Goal: Find specific page/section: Find specific page/section

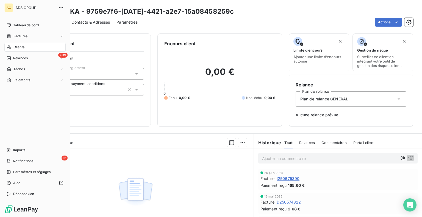
click at [15, 49] on span "Clients" at bounding box center [18, 47] width 11 height 5
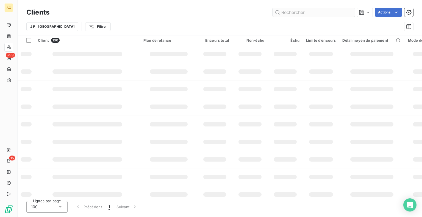
click at [292, 12] on input "text" at bounding box center [314, 12] width 82 height 9
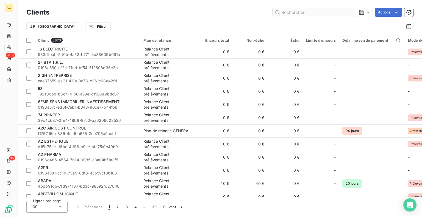
type input "v"
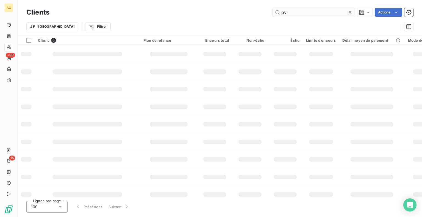
type input "p"
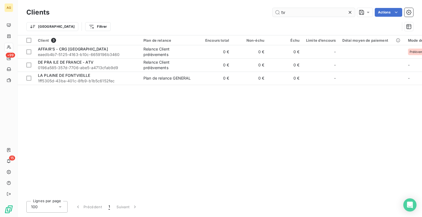
type input "t"
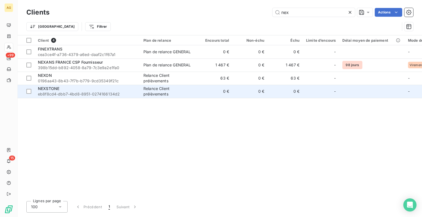
type input "nex"
click at [103, 92] on span "eb8f8cd4-dbb7-4bd8-8951-0274166134d2" at bounding box center [87, 94] width 99 height 5
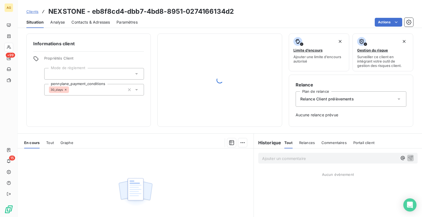
click at [285, 142] on span "Tout" at bounding box center [288, 143] width 8 height 4
click at [269, 144] on h6 "Historique" at bounding box center [267, 143] width 27 height 7
drag, startPoint x: 61, startPoint y: 22, endPoint x: 43, endPoint y: 26, distance: 18.5
click at [63, 21] on span "Analyse" at bounding box center [57, 22] width 15 height 5
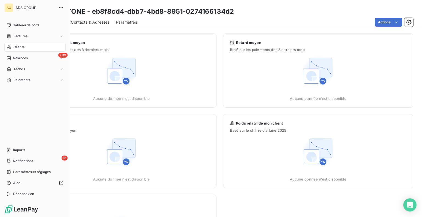
click at [15, 50] on div "Clients" at bounding box center [34, 47] width 61 height 9
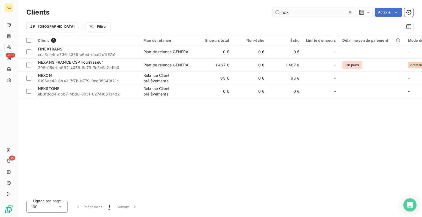
click at [305, 14] on input "nex" at bounding box center [314, 12] width 82 height 9
type input "n"
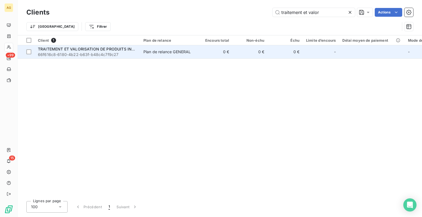
type input "traitement et valor"
click at [122, 49] on span "TRAITEMENT ET VALORISATION DE PRODUITS INDUSTRIELS - T.V.P.I." at bounding box center [104, 49] width 132 height 5
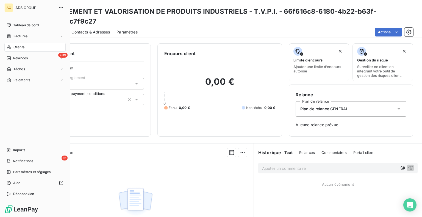
click at [24, 47] on span "Clients" at bounding box center [18, 47] width 11 height 5
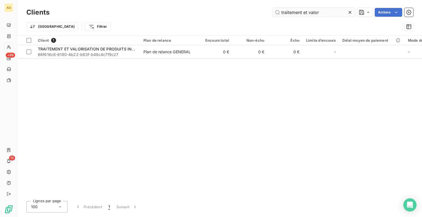
drag, startPoint x: 352, startPoint y: 11, endPoint x: 348, endPoint y: 11, distance: 3.9
click at [352, 11] on icon at bounding box center [349, 12] width 5 height 5
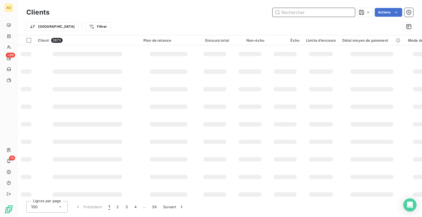
click at [308, 14] on input "text" at bounding box center [314, 12] width 82 height 9
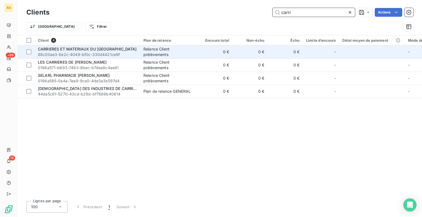
type input "carri"
click at [96, 51] on span "CARRIERES ET MATERIAUX DU [GEOGRAPHIC_DATA]" at bounding box center [87, 49] width 99 height 5
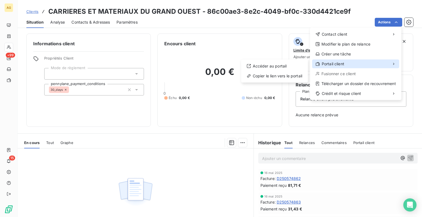
click at [347, 61] on div "Portail client" at bounding box center [355, 64] width 87 height 9
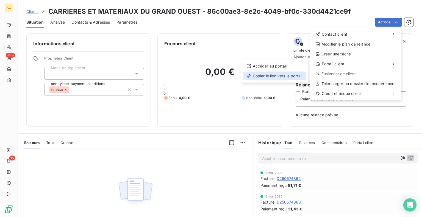
click at [268, 75] on div "Copier le lien vers le portail" at bounding box center [274, 76] width 62 height 9
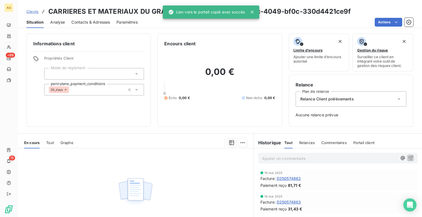
click at [289, 179] on span "D250574862" at bounding box center [289, 179] width 24 height 6
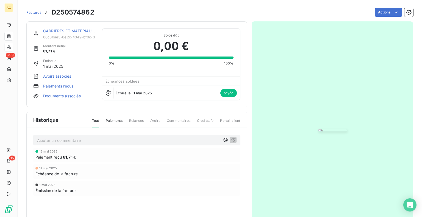
drag, startPoint x: 192, startPoint y: 183, endPoint x: 70, endPoint y: 62, distance: 172.2
click at [192, 181] on div "[DATE] Émission de la facture" at bounding box center [136, 188] width 207 height 15
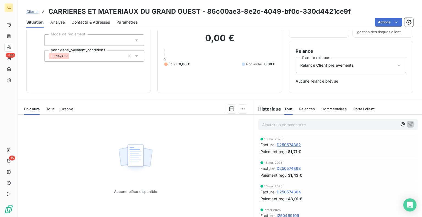
scroll to position [53, 0]
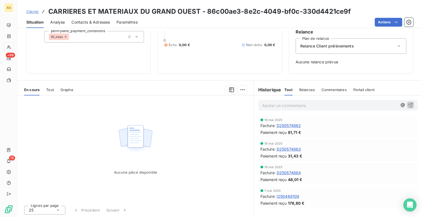
click at [287, 197] on span "I250469109" at bounding box center [288, 197] width 23 height 6
